Goal: Task Accomplishment & Management: Use online tool/utility

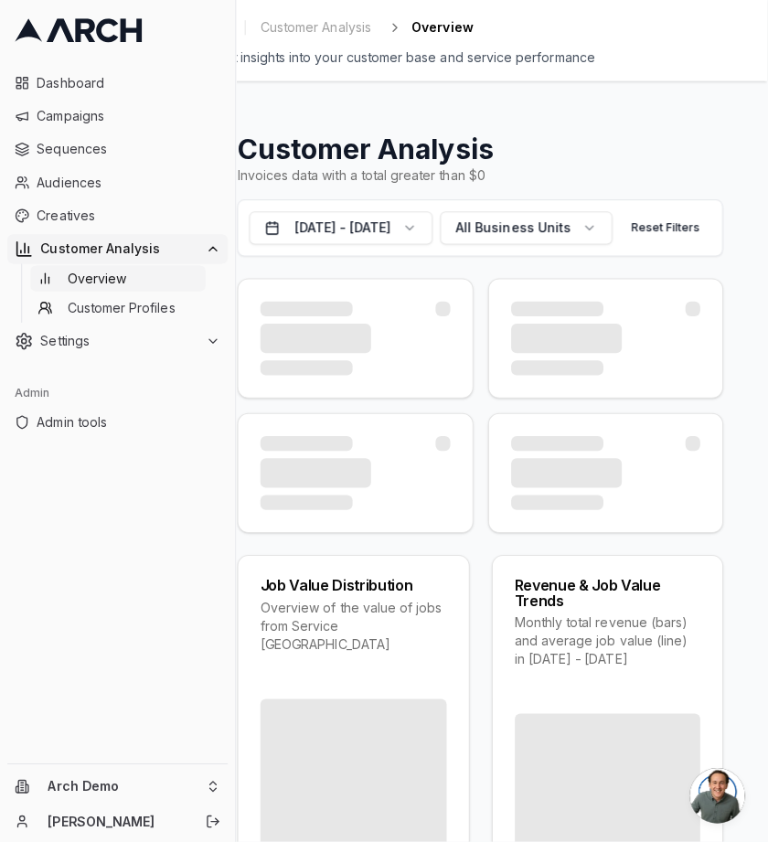
scroll to position [7, 0]
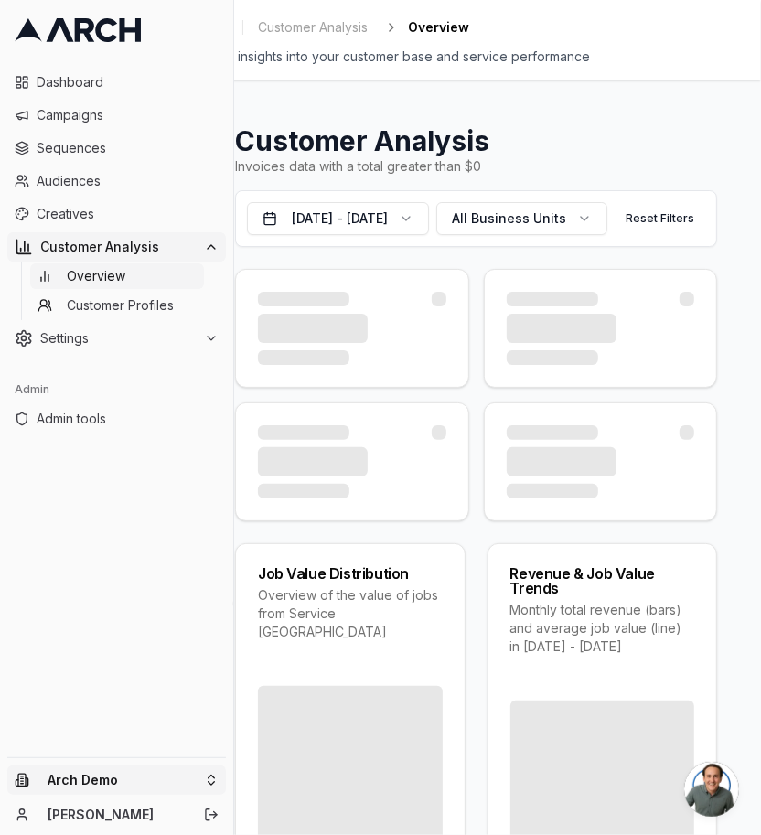
click at [71, 788] on html "Dashboard Campaigns Sequences Audiences Creatives Customer Analysis Overview Cu…" at bounding box center [337, 417] width 761 height 835
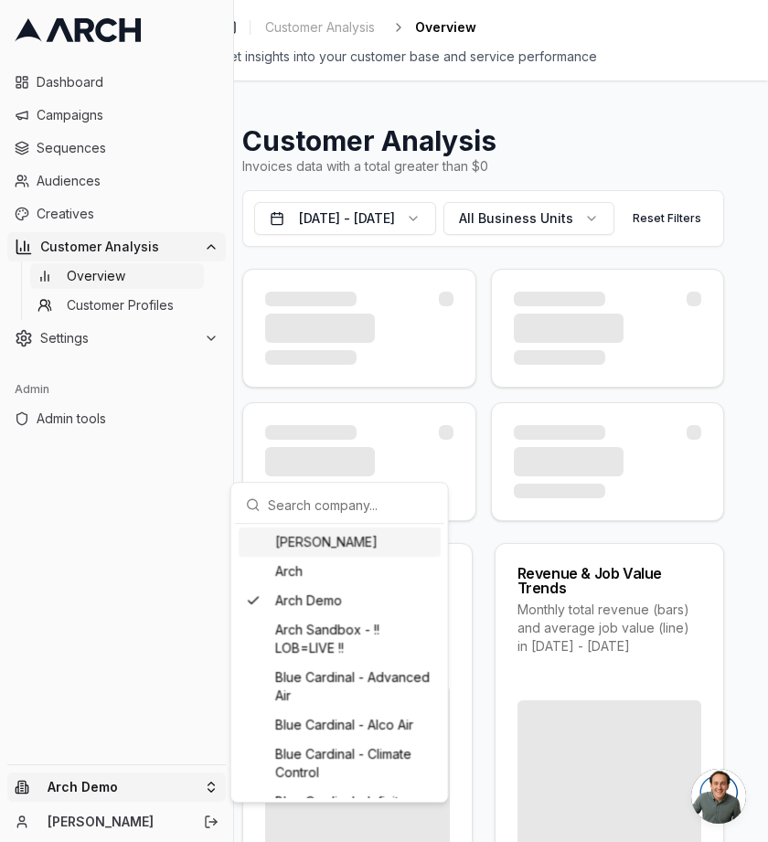
click at [316, 512] on input "text" at bounding box center [351, 505] width 166 height 37
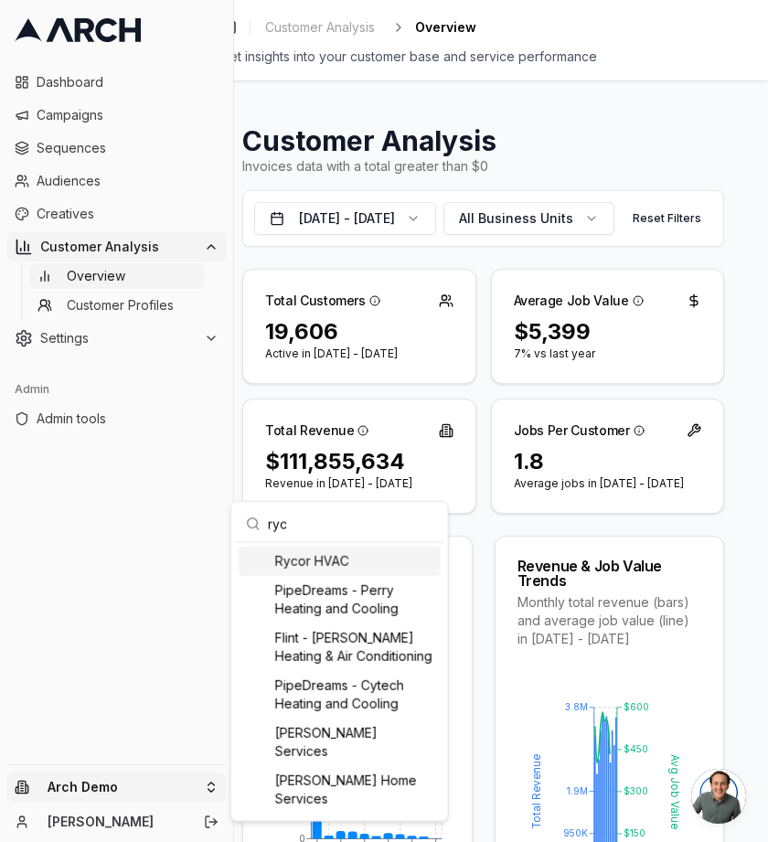
scroll to position [0, 0]
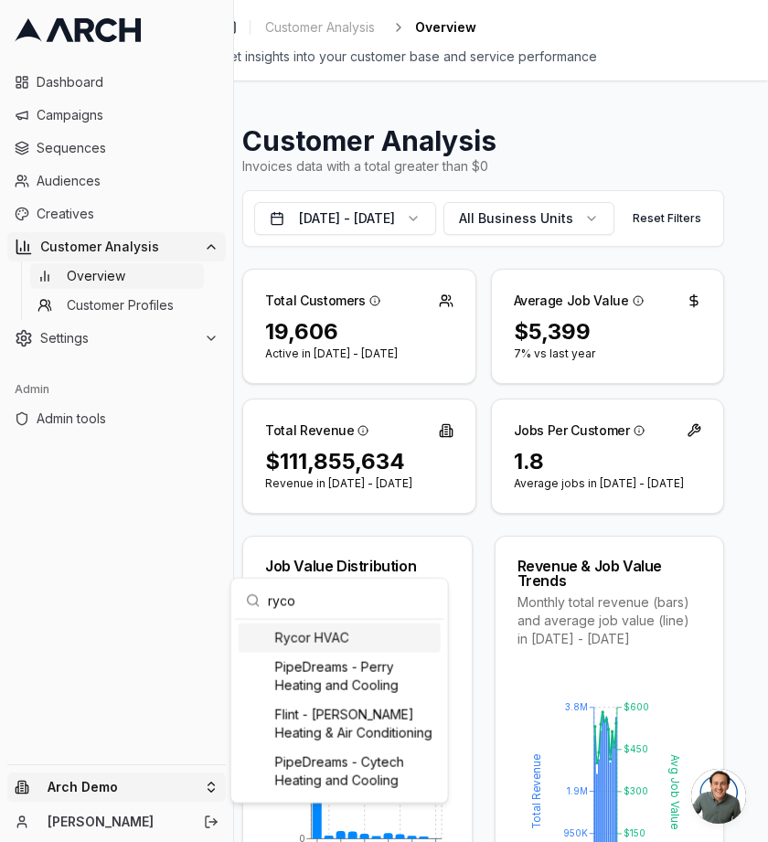
type input "ryco"
click at [328, 639] on div "Rycor HVAC" at bounding box center [340, 638] width 202 height 29
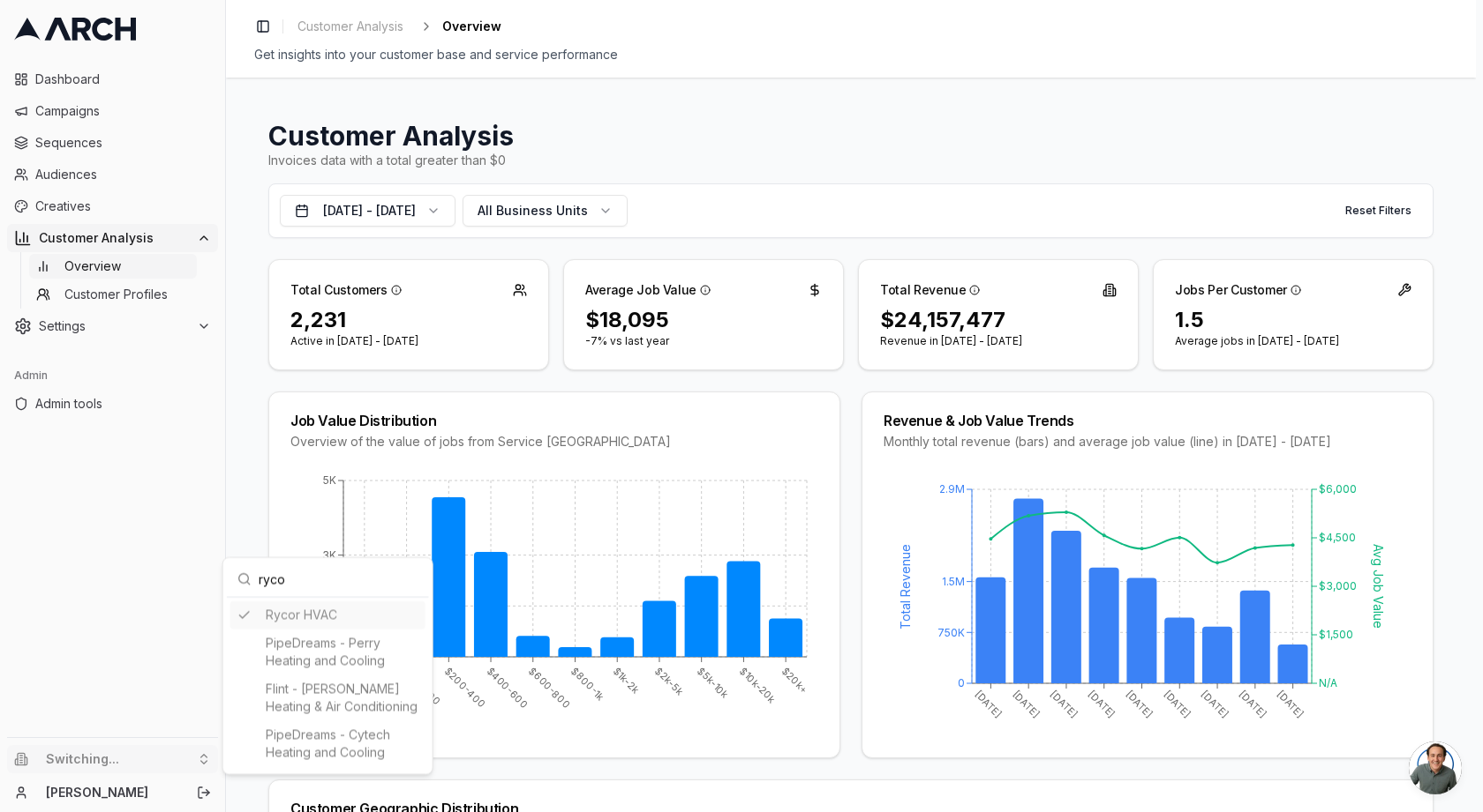
click at [434, 211] on html "Dashboard Campaigns Sequences Audiences Creatives Customer Analysis Overview Cu…" at bounding box center [741, 406] width 1483 height 812
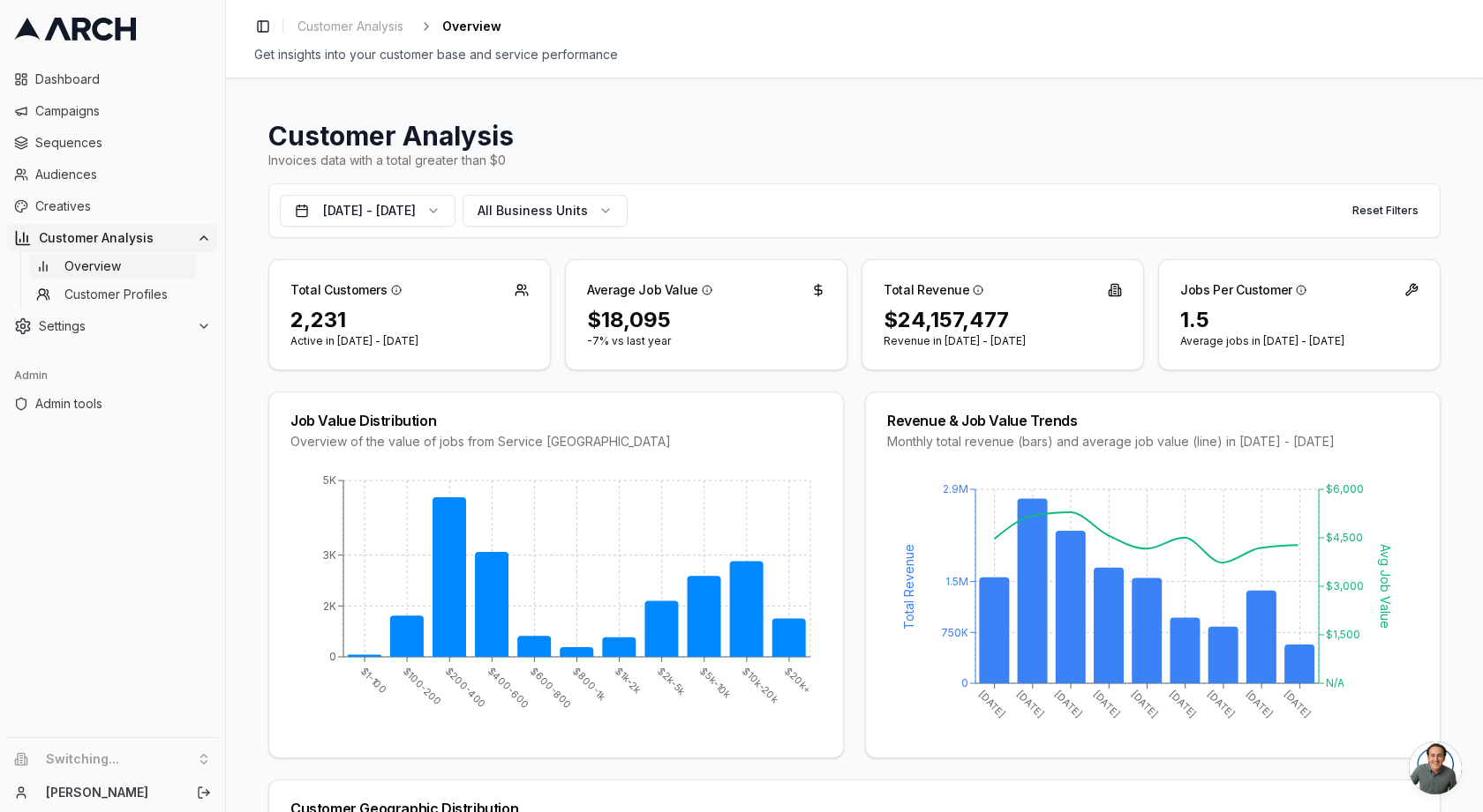
click at [434, 211] on button "[DATE] - [DATE]" at bounding box center [368, 210] width 176 height 32
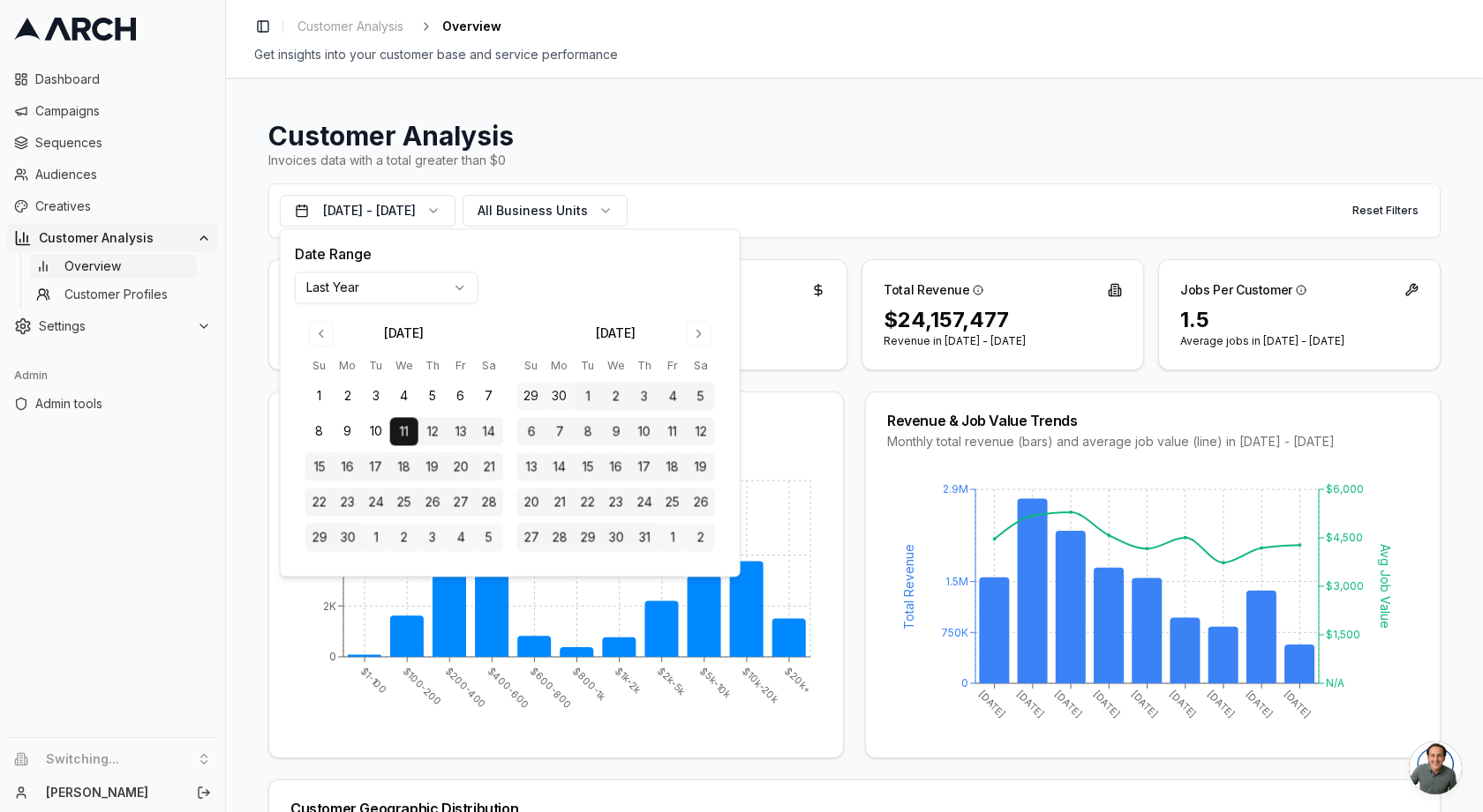
click at [382, 295] on html "Dashboard Campaigns Sequences Audiences Creatives Customer Analysis Overview Cu…" at bounding box center [741, 406] width 1483 height 812
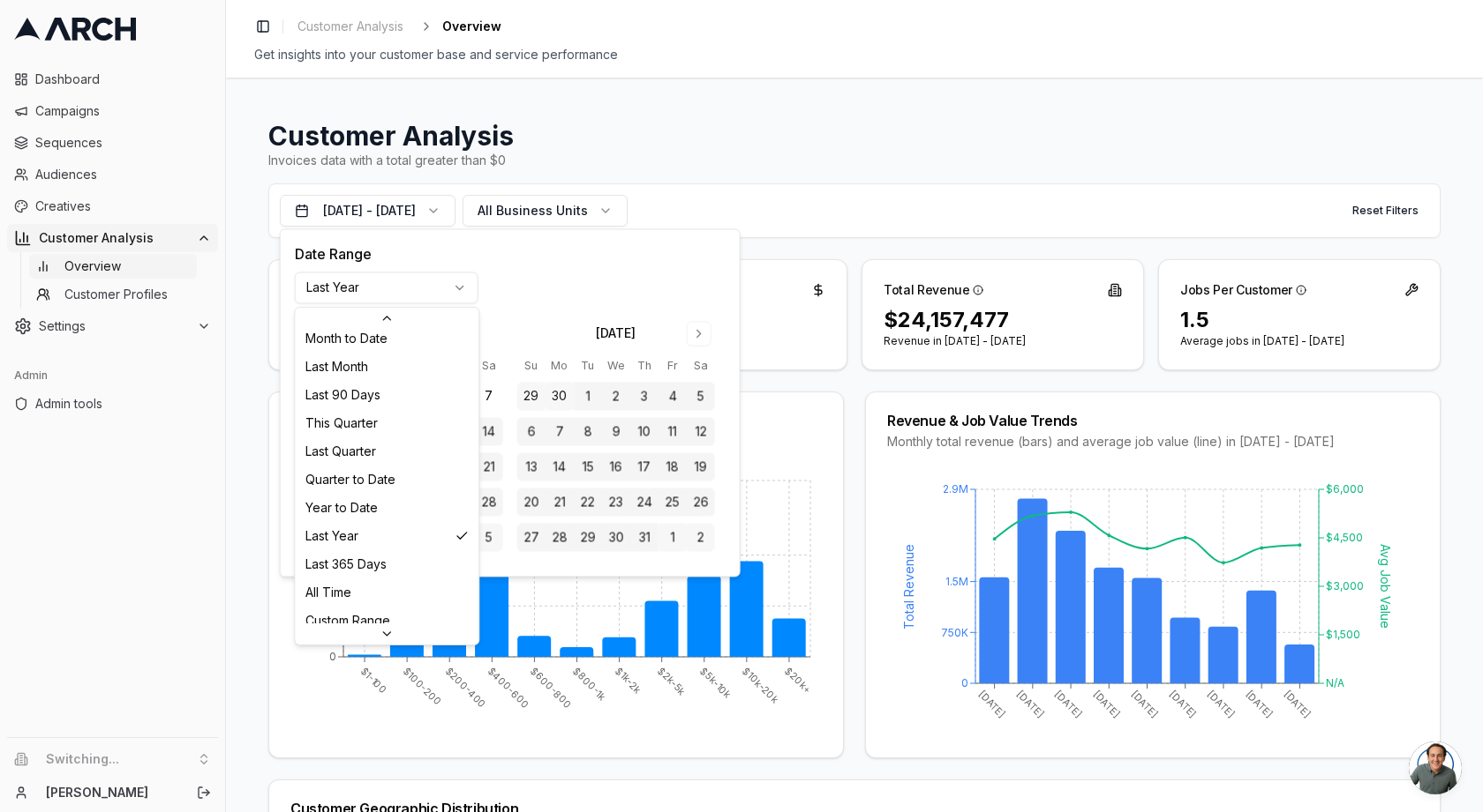
scroll to position [227, 0]
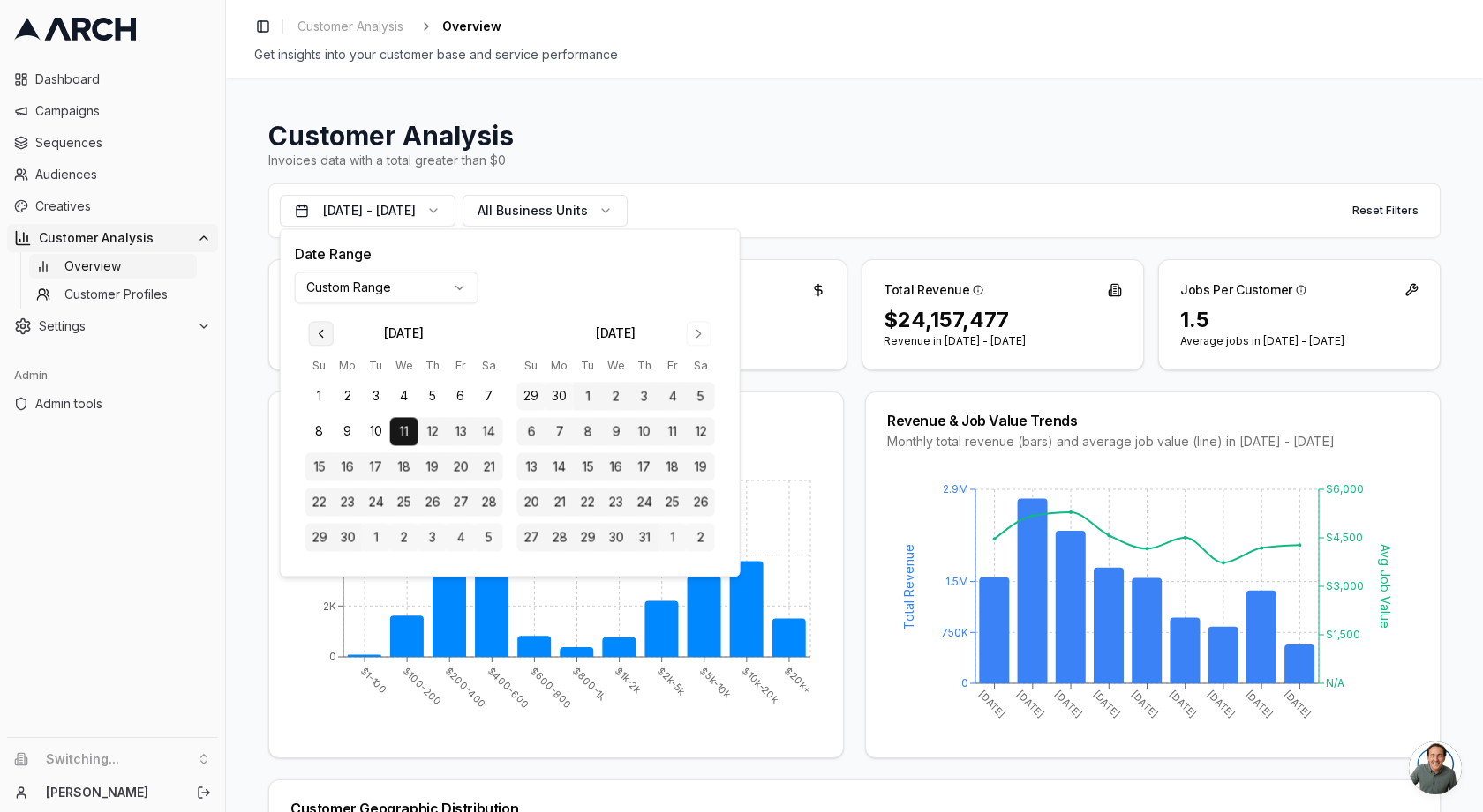
click at [318, 339] on button "Go to previous month" at bounding box center [321, 334] width 25 height 25
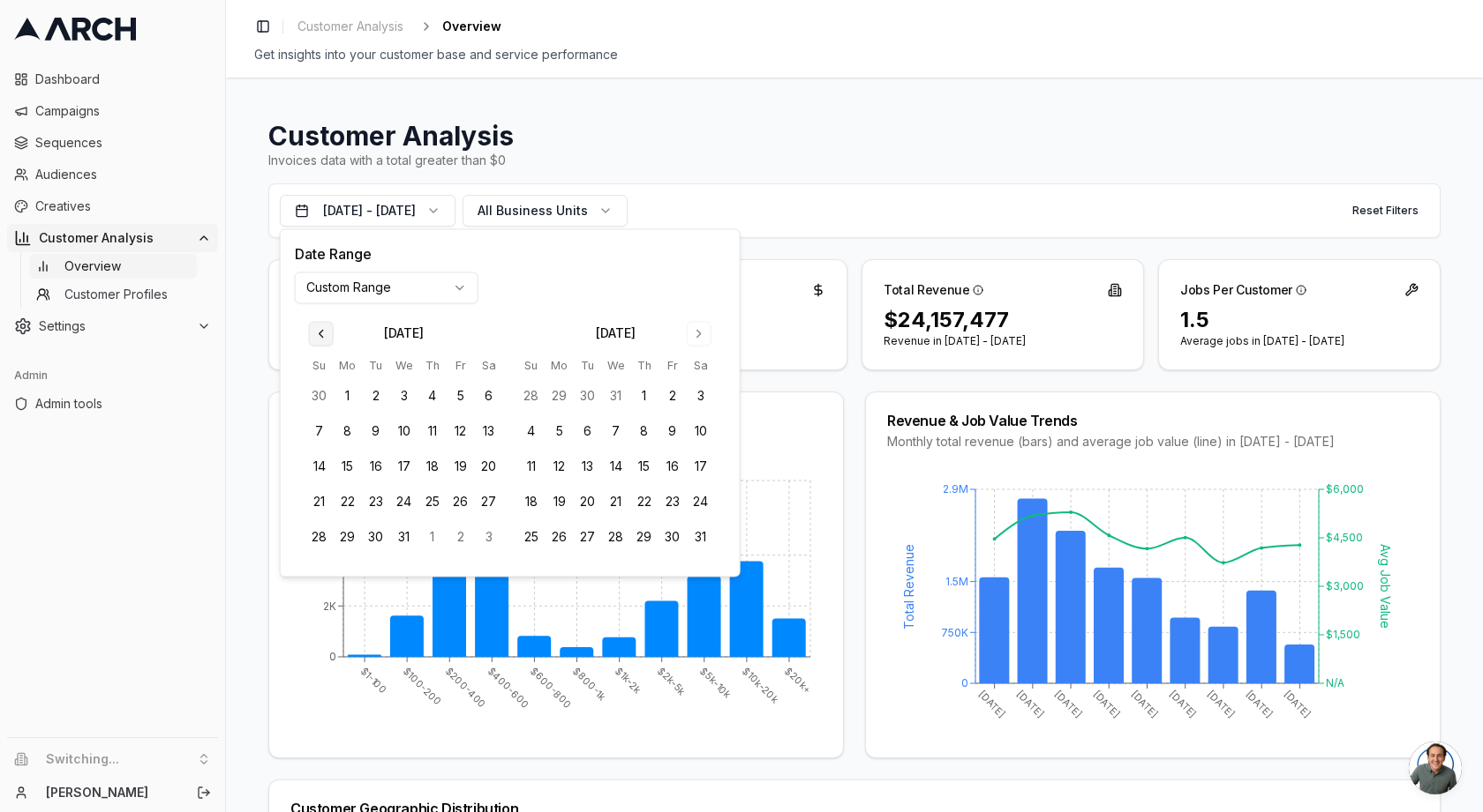
click at [318, 339] on button "Go to previous month" at bounding box center [321, 334] width 25 height 25
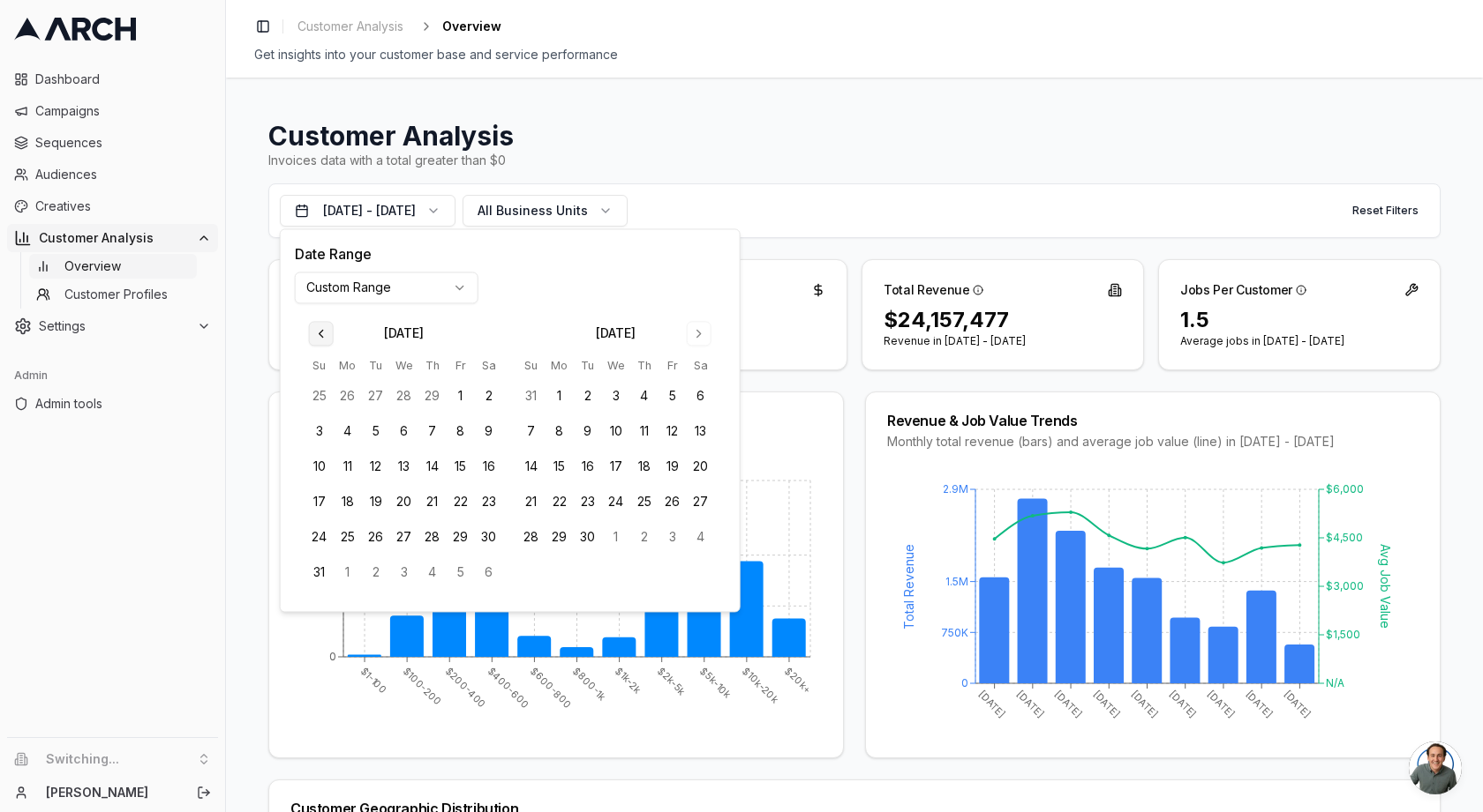
click at [318, 339] on button "Go to previous month" at bounding box center [321, 334] width 25 height 25
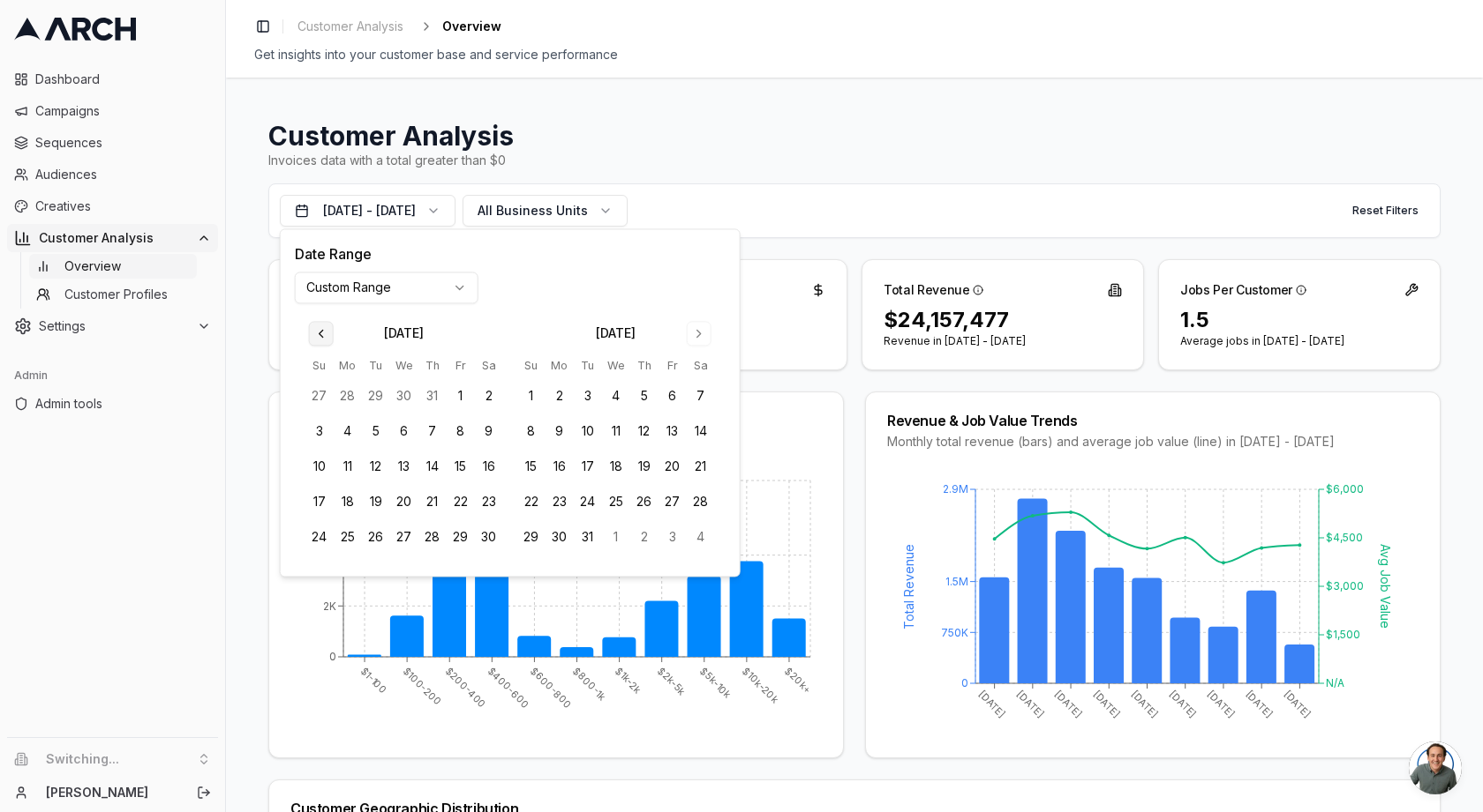
click at [318, 339] on button "Go to previous month" at bounding box center [321, 334] width 25 height 25
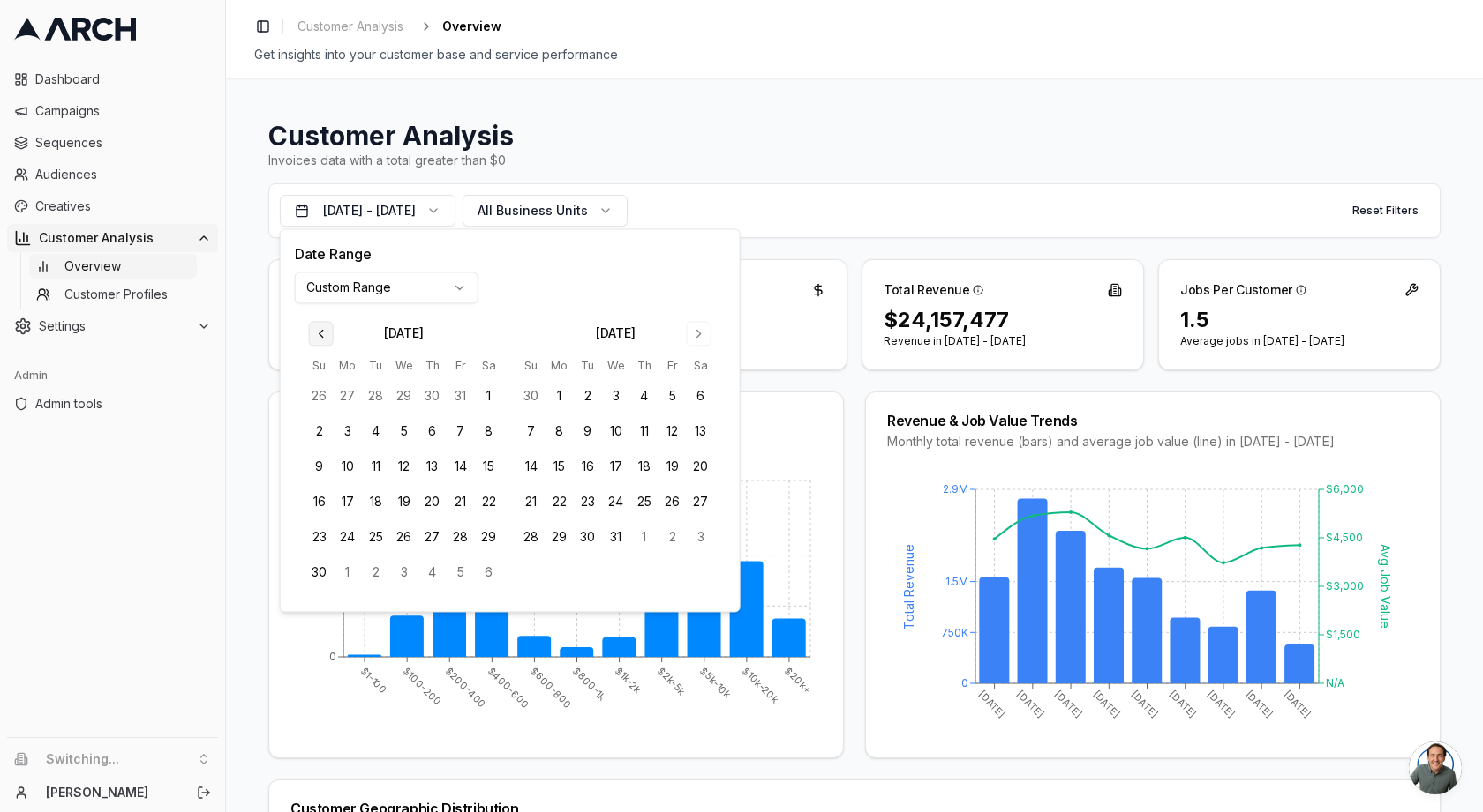
click at [318, 339] on button "Go to previous month" at bounding box center [321, 334] width 25 height 25
click at [317, 398] on button "1" at bounding box center [318, 396] width 28 height 28
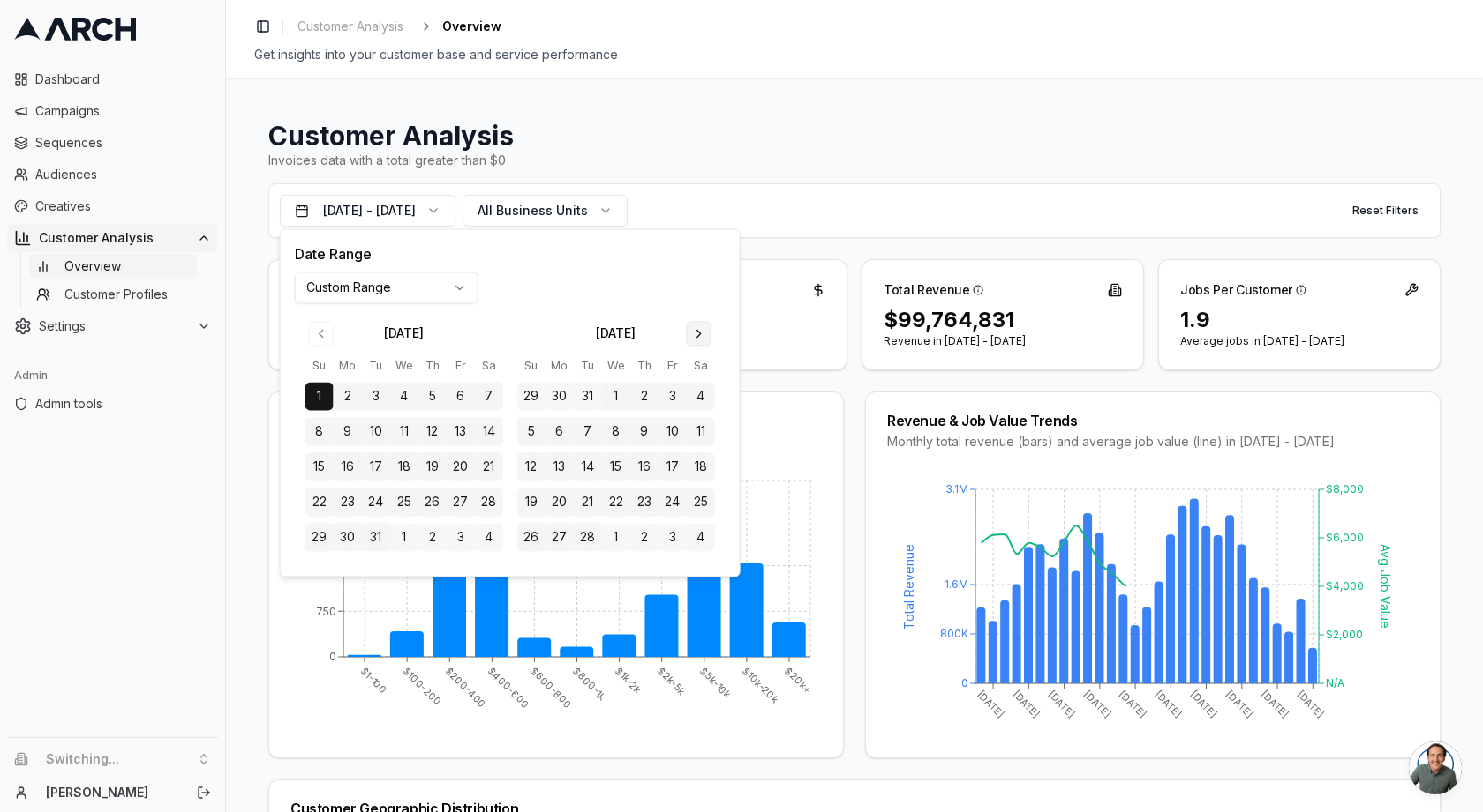
click at [690, 336] on button "Go to next month" at bounding box center [700, 334] width 25 height 25
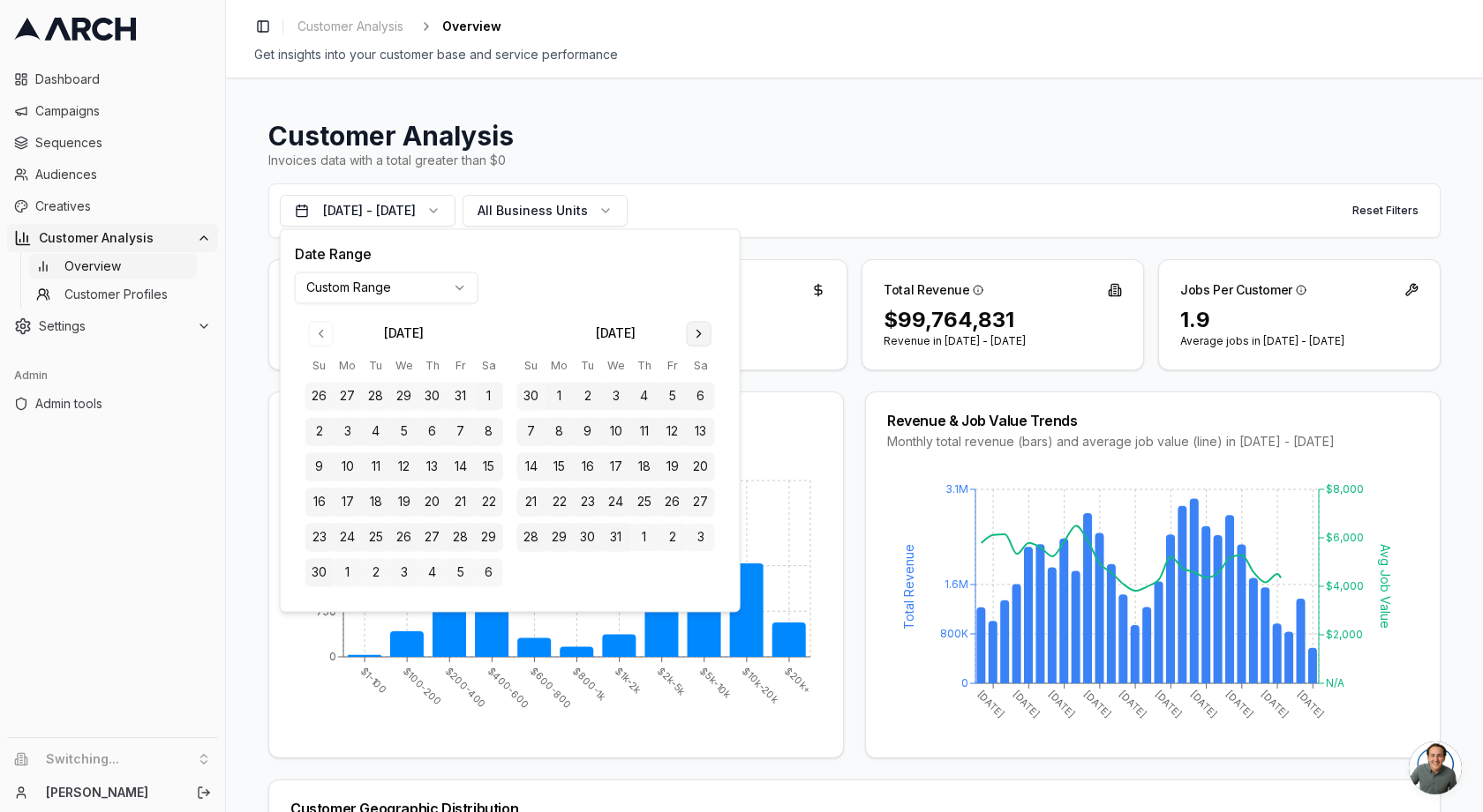
click at [690, 336] on button "Go to next month" at bounding box center [700, 334] width 25 height 25
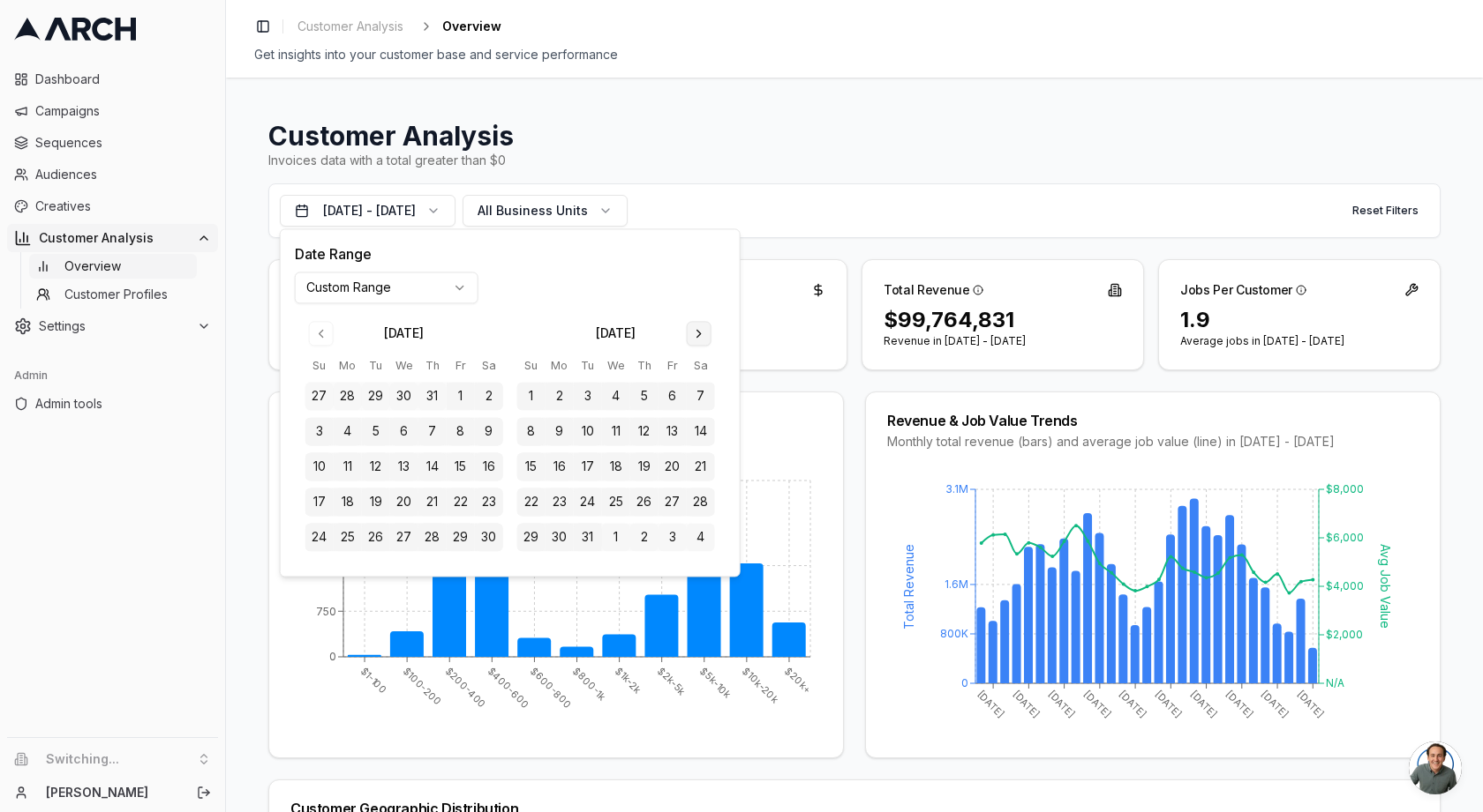
click at [690, 336] on button "Go to next month" at bounding box center [700, 334] width 25 height 25
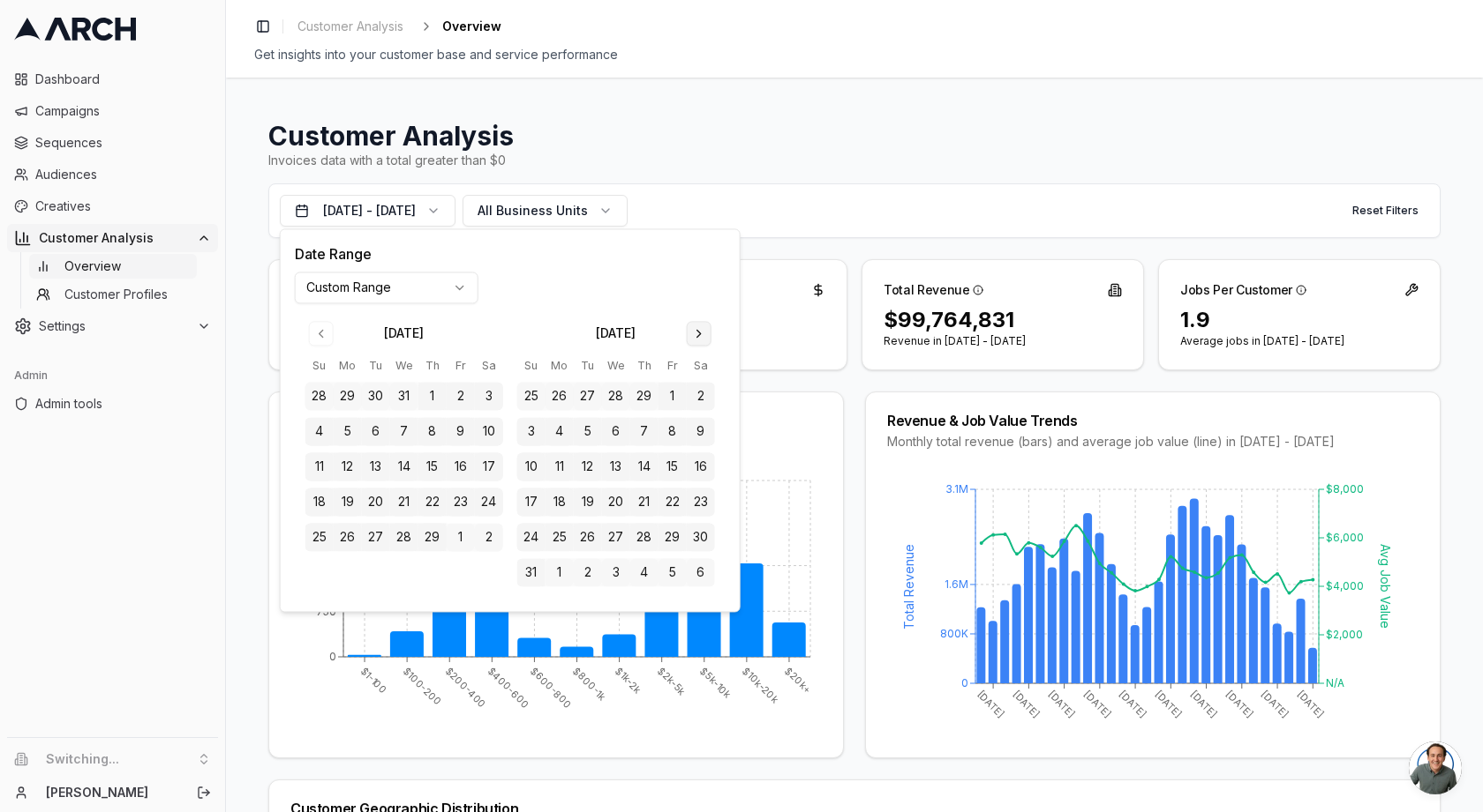
click at [690, 336] on button "Go to next month" at bounding box center [700, 334] width 25 height 25
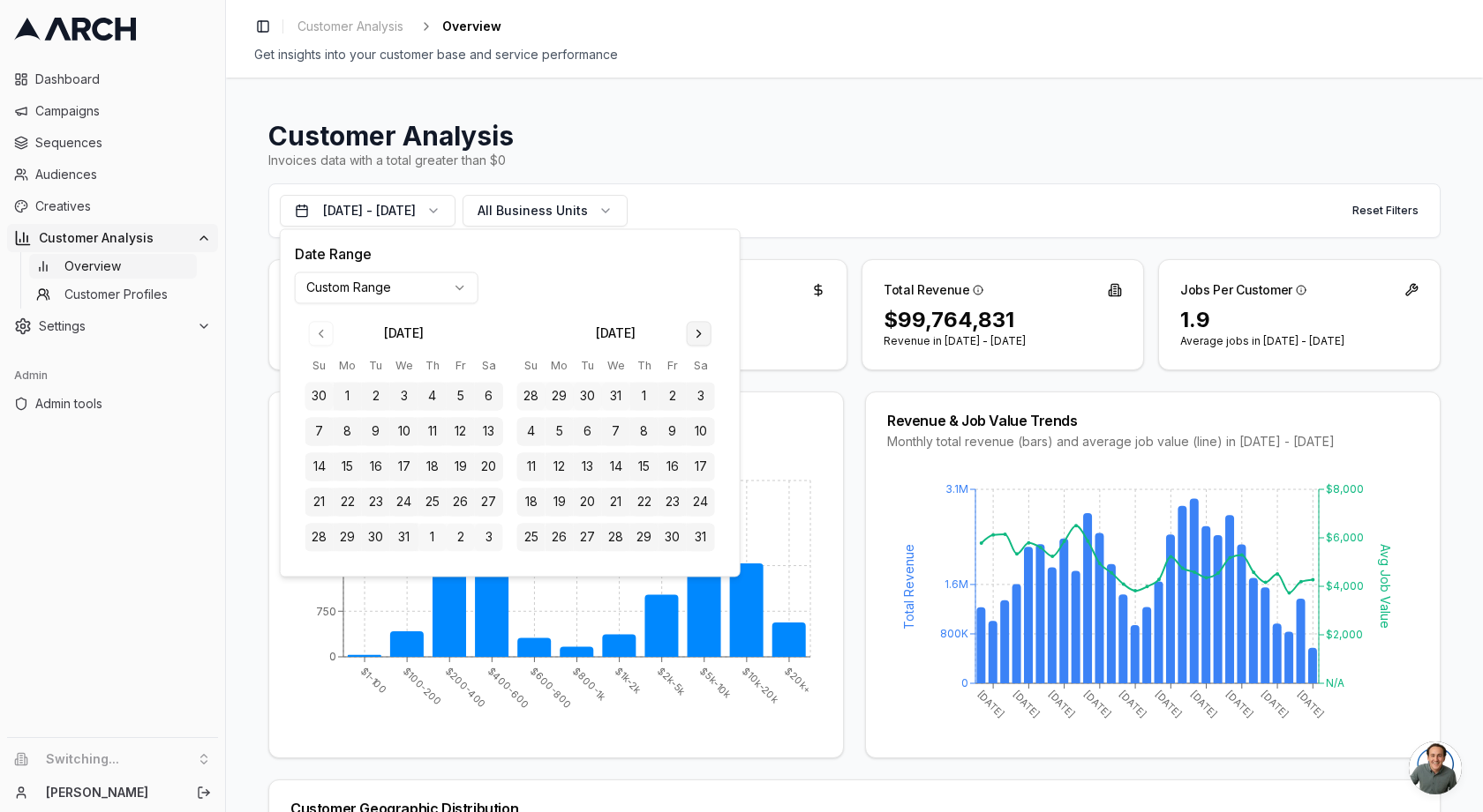
click at [690, 336] on button "Go to next month" at bounding box center [700, 334] width 25 height 25
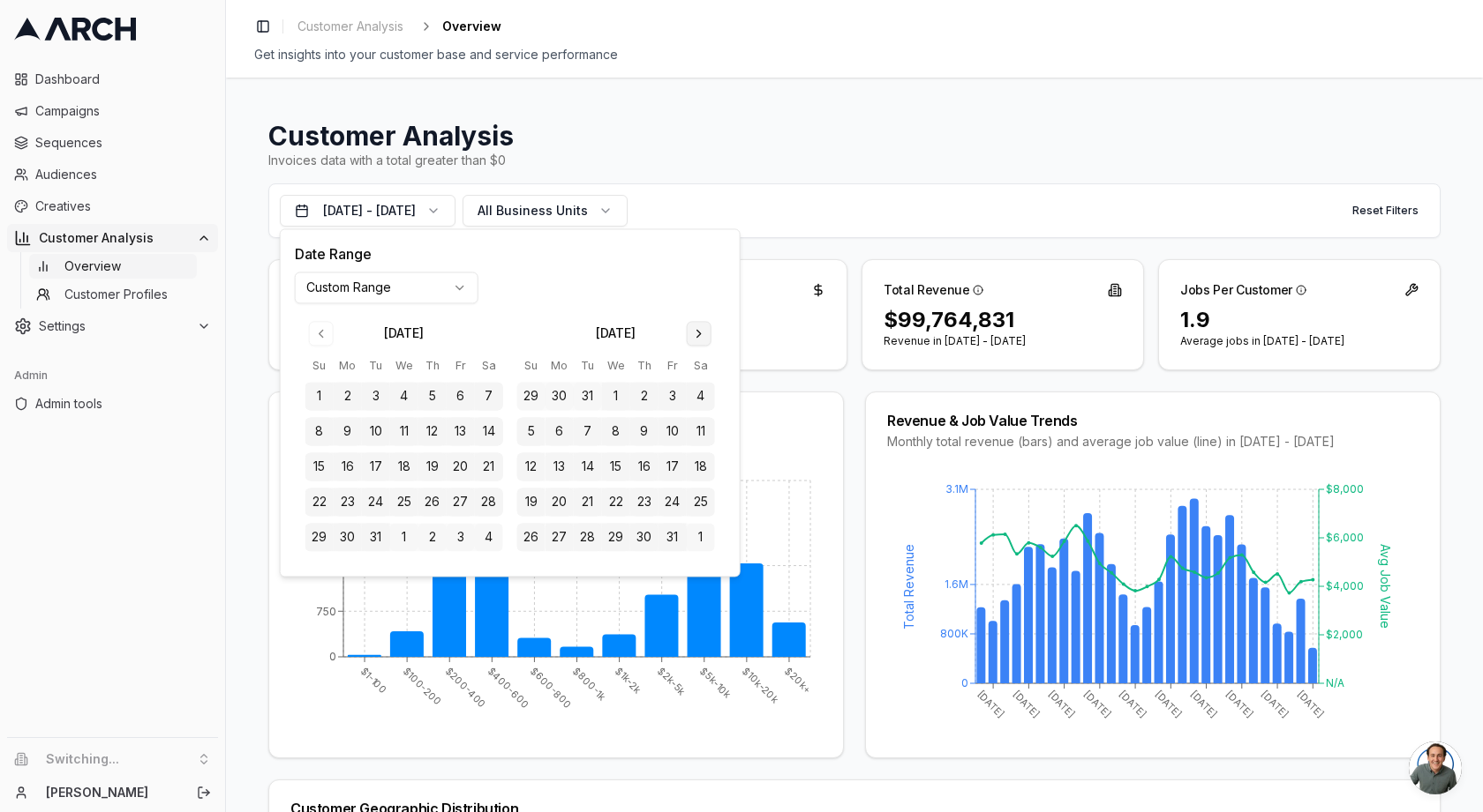
click at [690, 336] on button "Go to next month" at bounding box center [700, 334] width 25 height 25
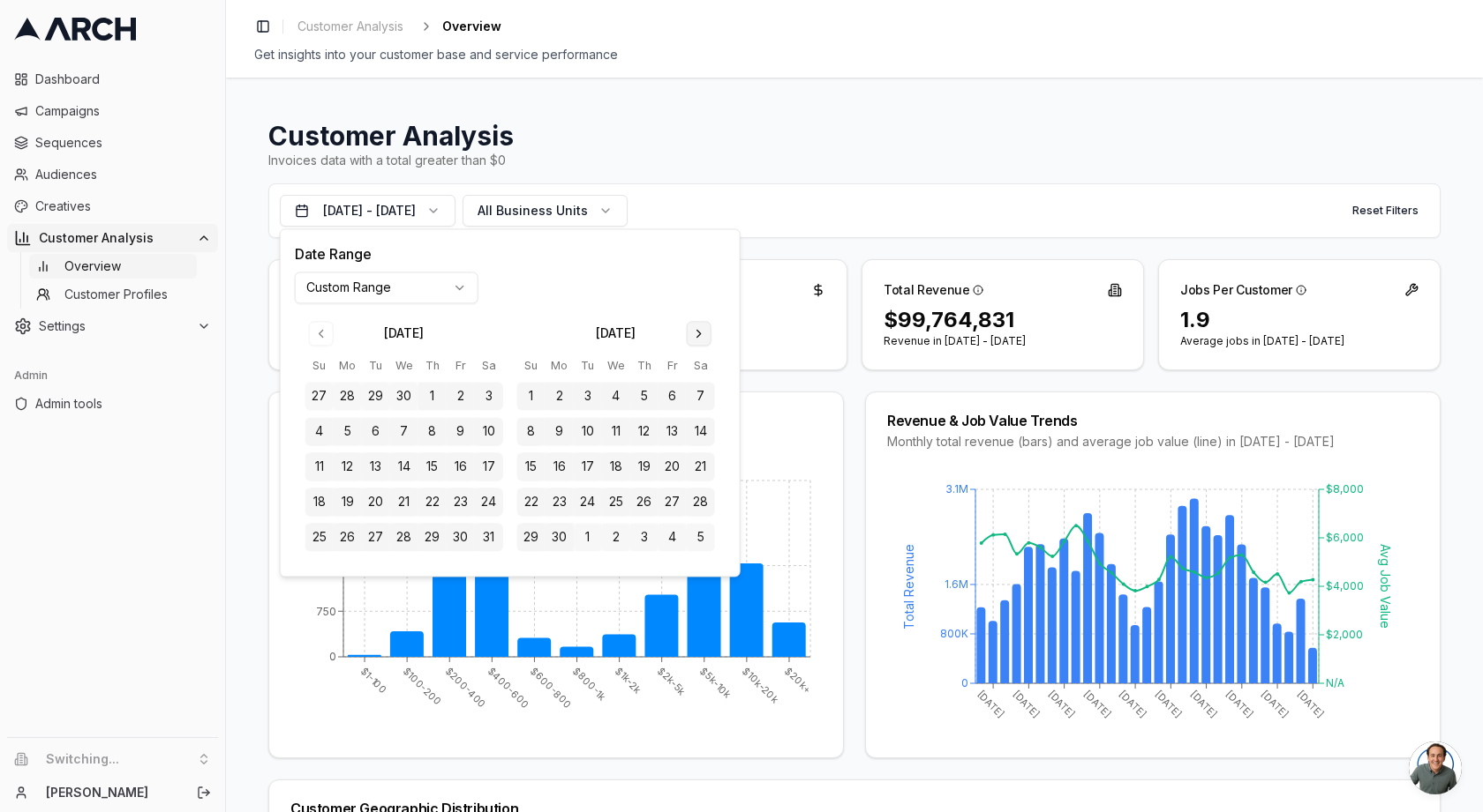
click at [690, 336] on button "Go to next month" at bounding box center [700, 334] width 25 height 25
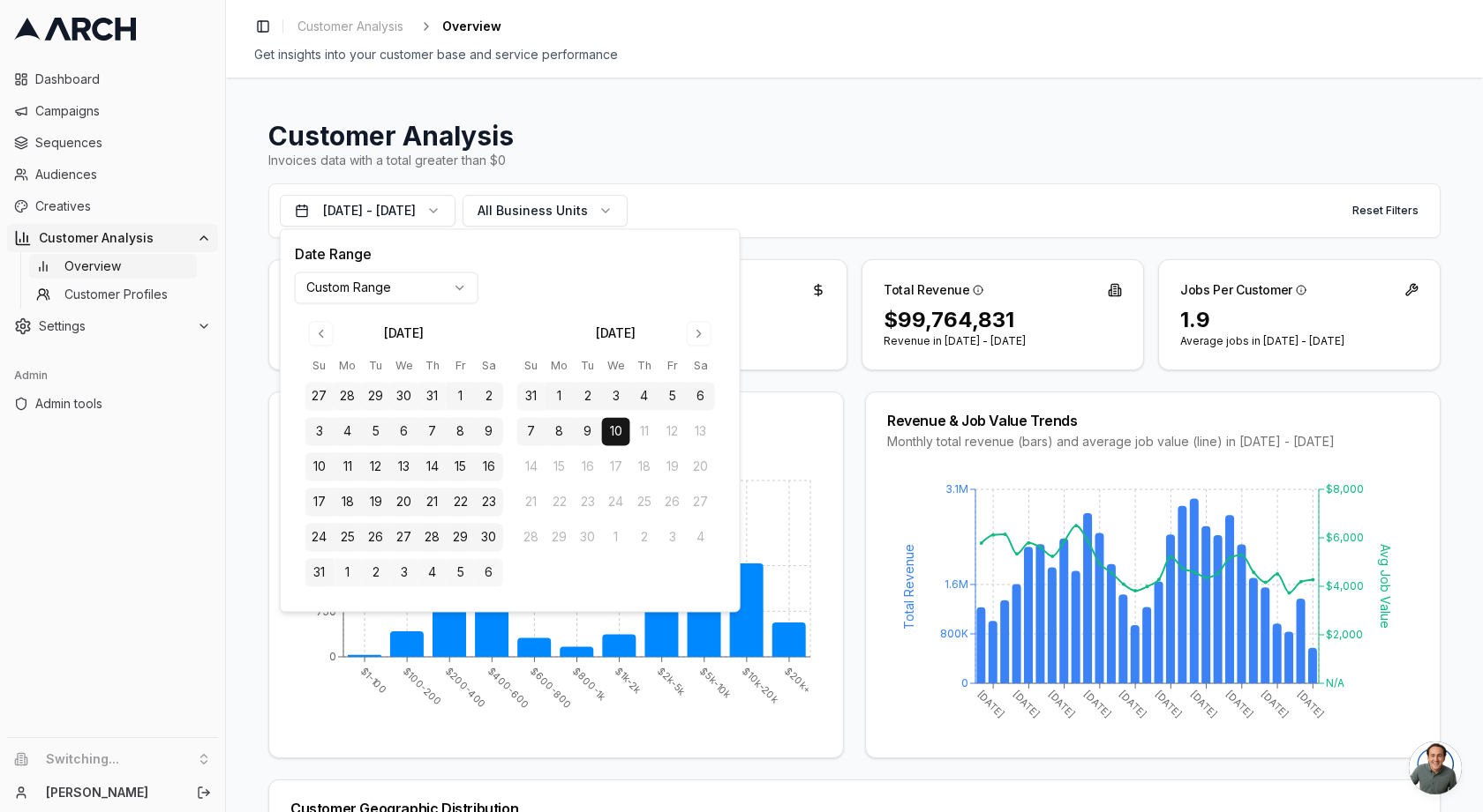
click at [616, 428] on button "10" at bounding box center [616, 432] width 28 height 28
click at [733, 148] on h1 "Customer Analysis" at bounding box center [854, 135] width 1172 height 32
